Goal: Check status

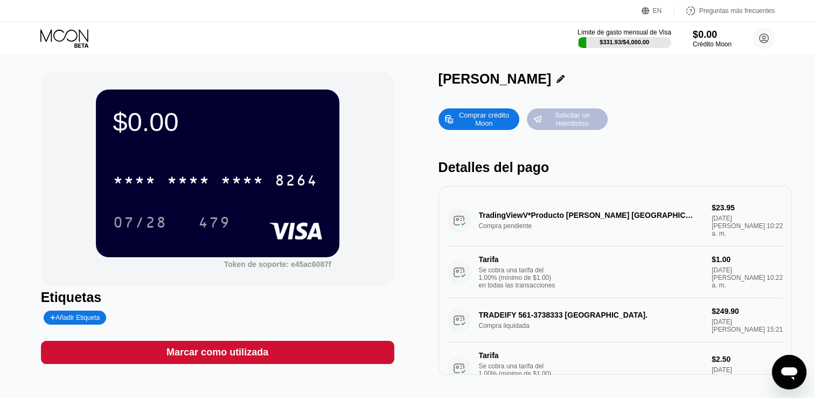
click at [572, 120] on div "Solicitar un reembolso" at bounding box center [571, 118] width 59 height 17
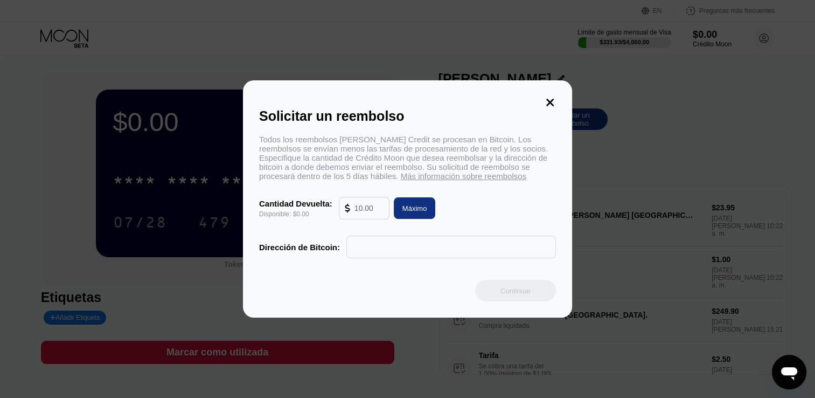
click at [554, 100] on icon at bounding box center [550, 102] width 12 height 12
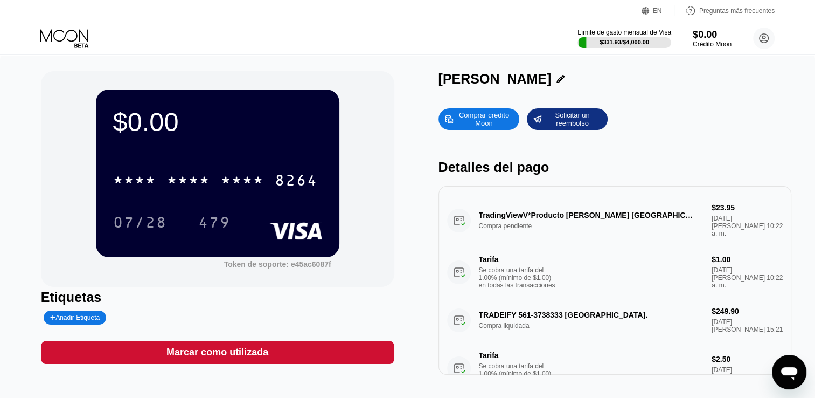
click at [145, 131] on div "$0.00" at bounding box center [217, 122] width 209 height 30
drag, startPoint x: 145, startPoint y: 131, endPoint x: 173, endPoint y: 181, distance: 57.2
click at [164, 171] on div "* * * * * * * * * * * * 8264" at bounding box center [217, 176] width 209 height 37
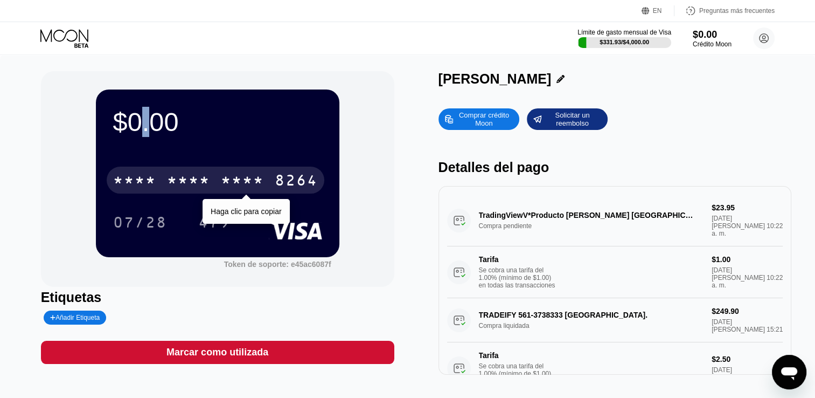
click at [177, 182] on div "* * * *" at bounding box center [188, 181] width 43 height 17
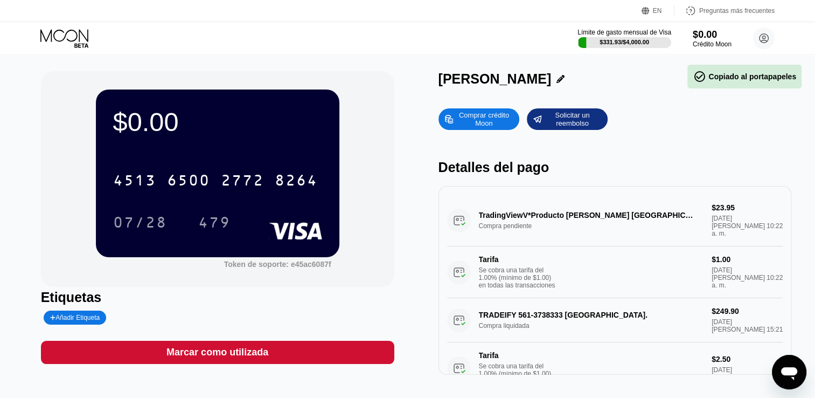
click at [500, 174] on div "Detalles del pago" at bounding box center [615, 167] width 353 height 16
click at [719, 43] on div "Crédito Moon" at bounding box center [711, 44] width 39 height 8
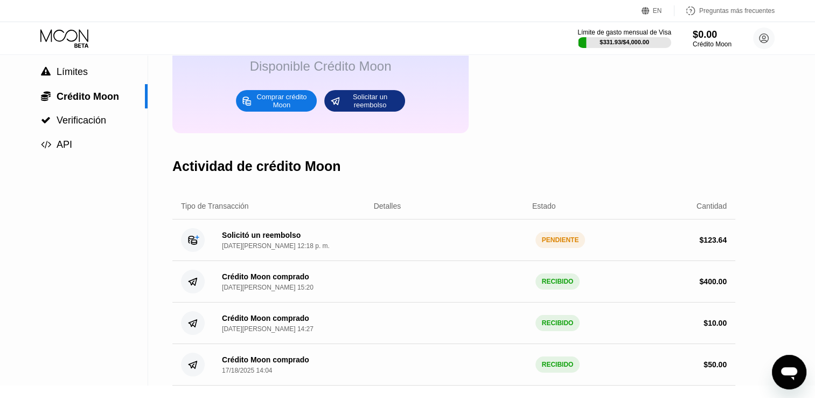
scroll to position [108, 0]
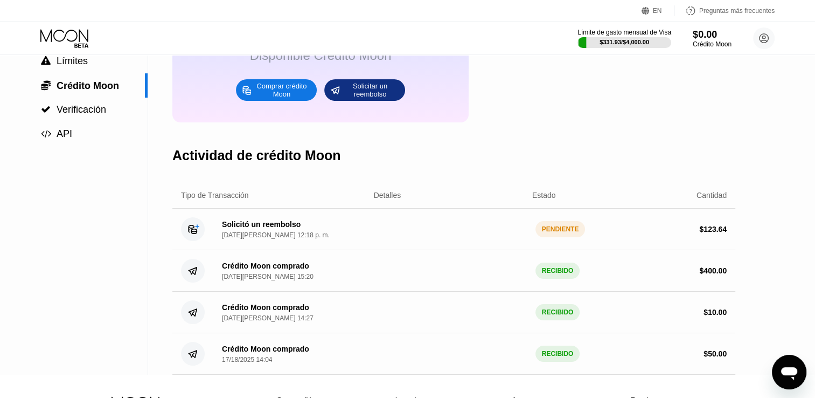
drag, startPoint x: 710, startPoint y: 225, endPoint x: 672, endPoint y: 239, distance: 40.7
click at [710, 227] on div "Solicitó un reembolso [DATE][PERSON_NAME] 12:18 p. m. PENDIENTE $ 123.64" at bounding box center [453, 228] width 563 height 41
click at [671, 233] on div "$ 123.64" at bounding box center [650, 229] width 152 height 9
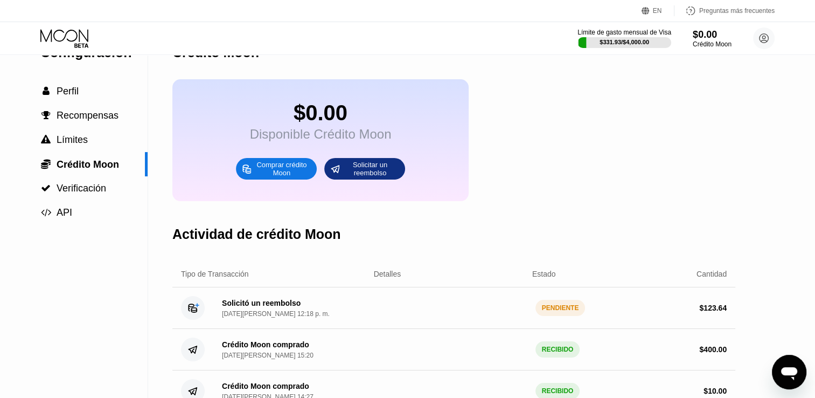
scroll to position [0, 0]
